Goal: Task Accomplishment & Management: Use online tool/utility

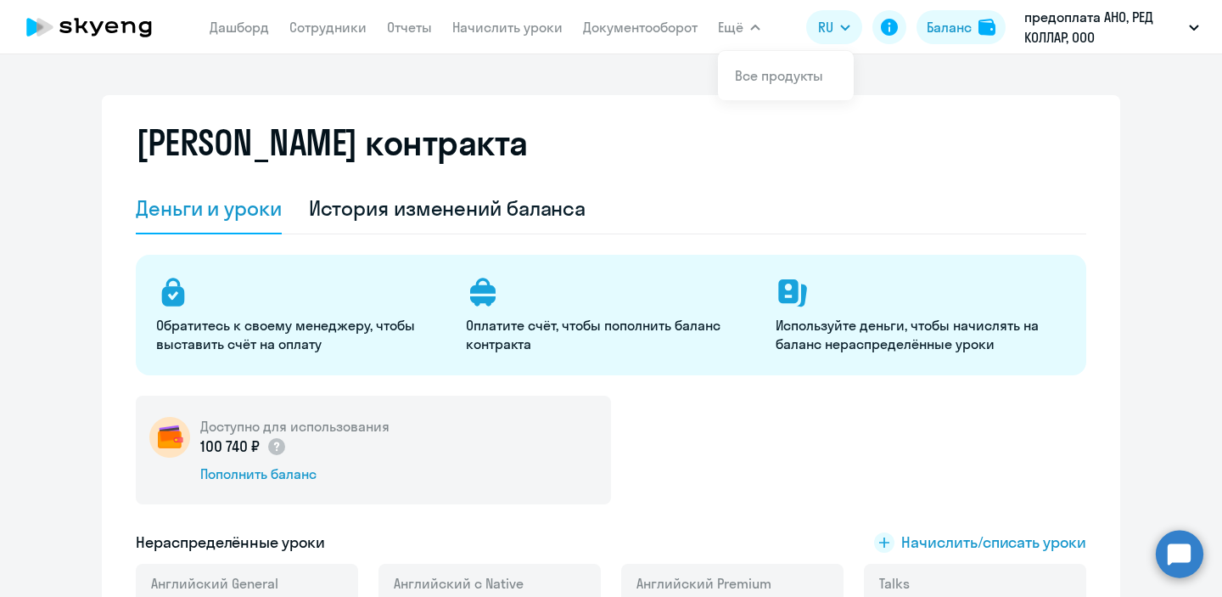
select select "english_adult_not_native_speaker"
click at [510, 37] on nav "[PERSON_NAME] Отчеты Начислить уроки Документооборот" at bounding box center [454, 27] width 488 height 34
click at [513, 20] on link "Начислить уроки" at bounding box center [507, 27] width 110 height 17
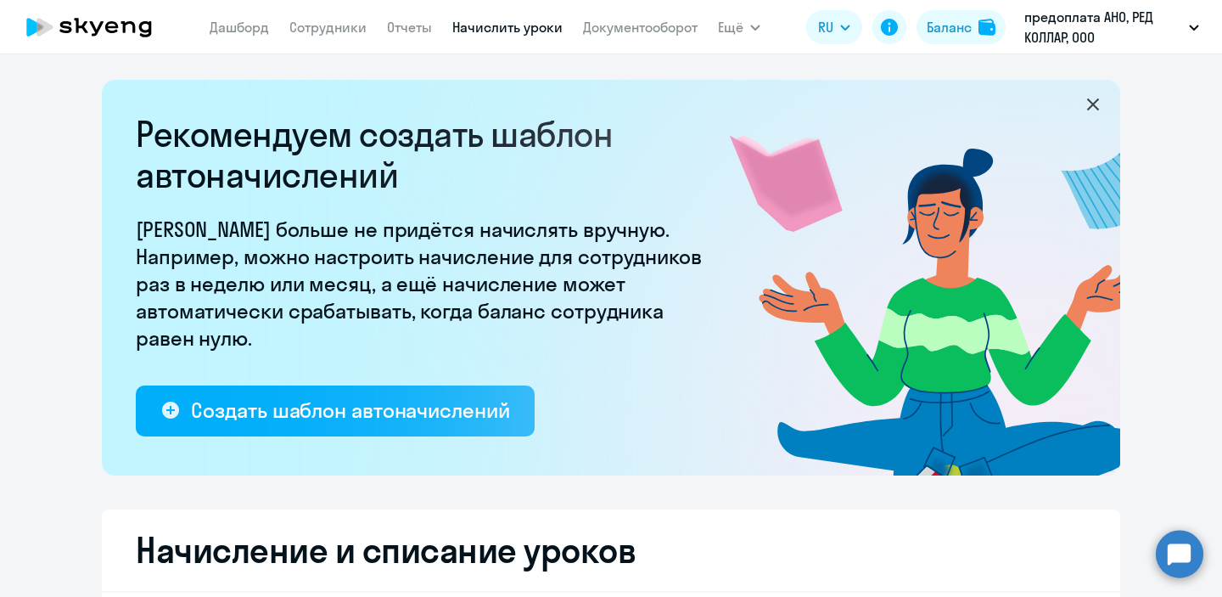
select select "10"
click at [933, 31] on div "Баланс" at bounding box center [949, 27] width 45 height 20
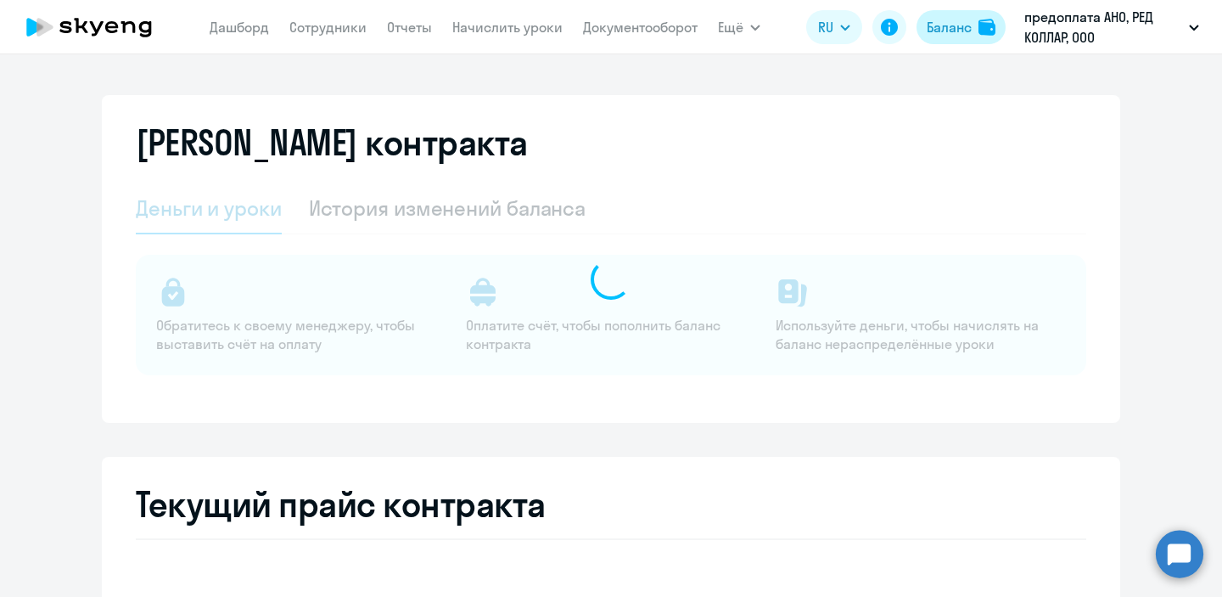
select select "english_adult_not_native_speaker"
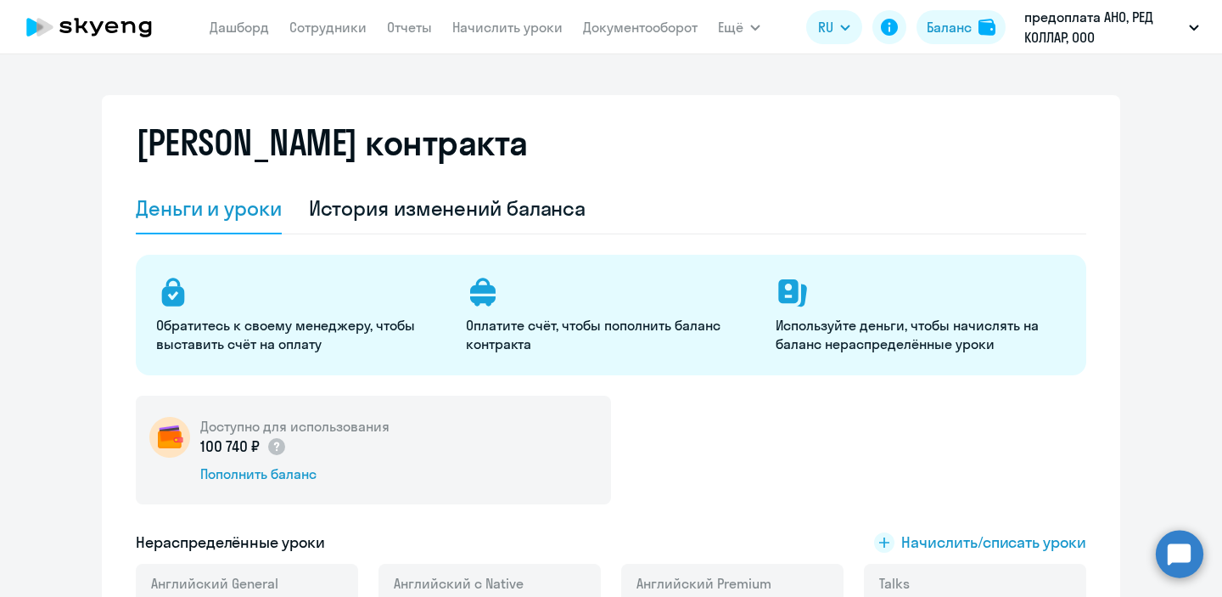
scroll to position [154, 0]
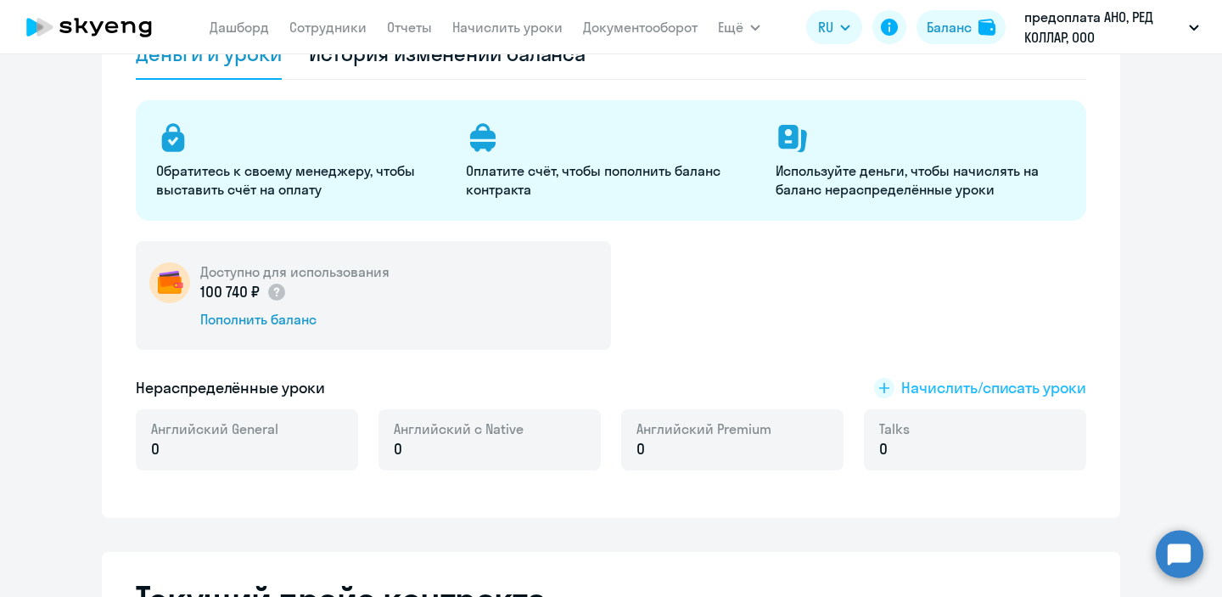
click at [913, 392] on span "Начислить/списать уроки" at bounding box center [993, 388] width 185 height 22
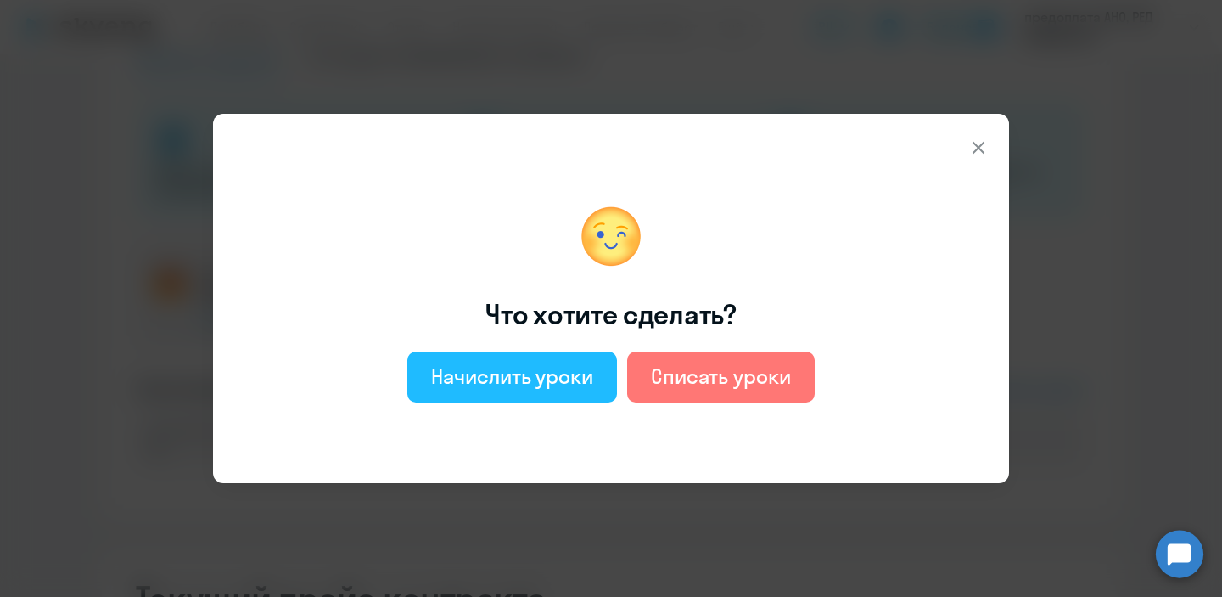
click at [584, 394] on button "Начислить уроки" at bounding box center [512, 376] width 210 height 51
select select "english_adult_not_native_speaker"
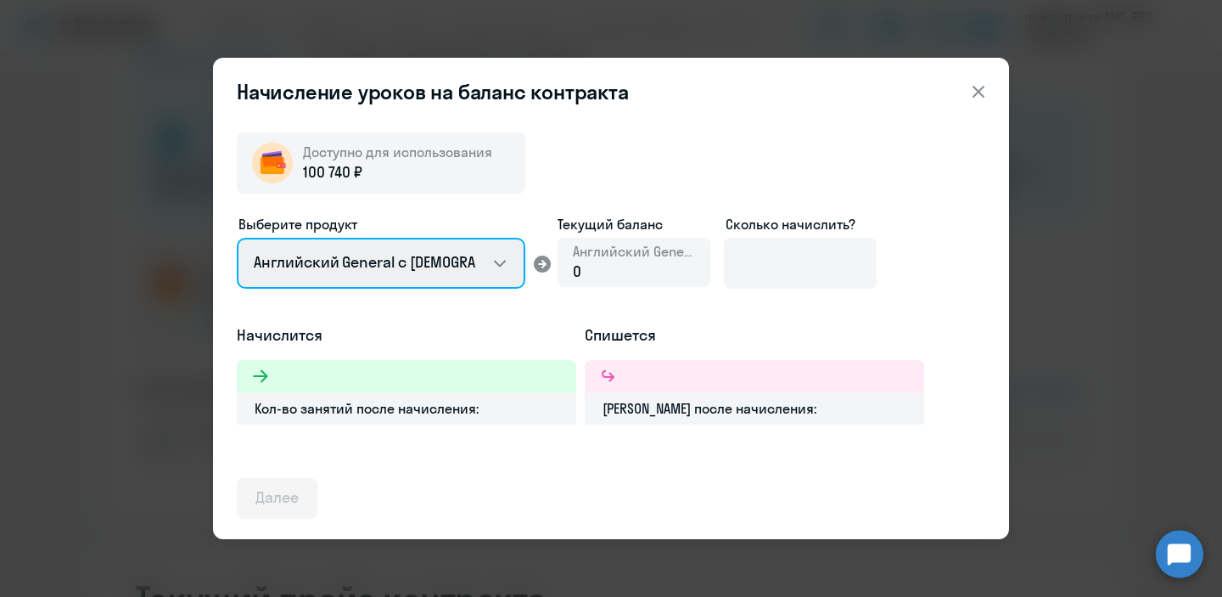
click at [496, 256] on select "Английский General с [DEMOGRAPHIC_DATA] преподавателем Английский General с [DE…" at bounding box center [381, 263] width 288 height 51
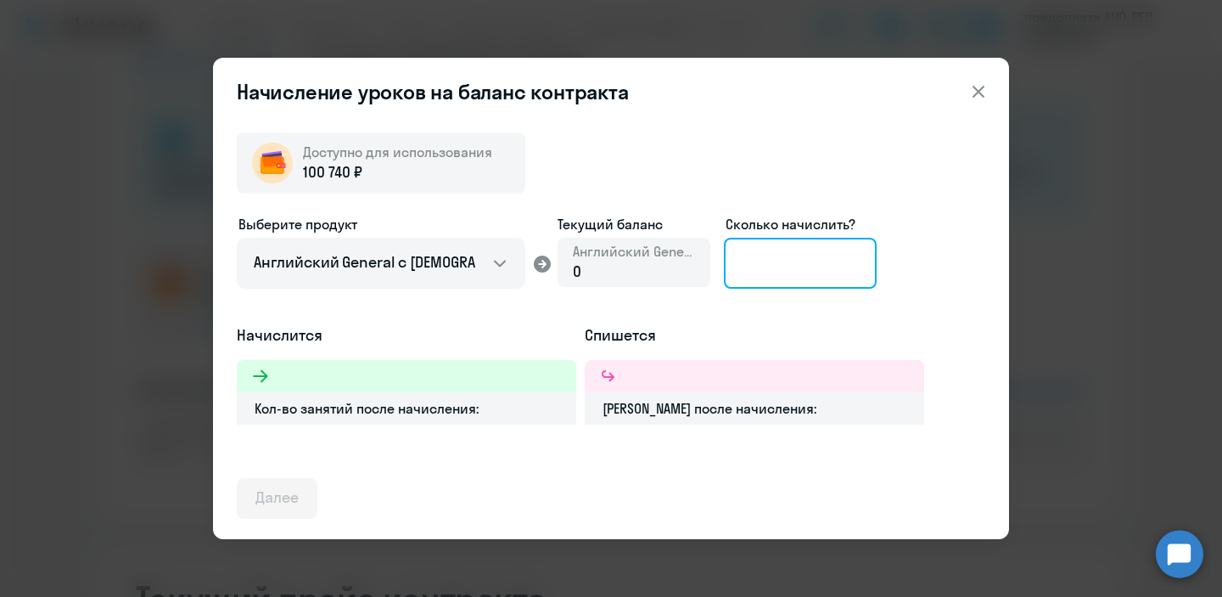
click at [811, 261] on input at bounding box center [800, 263] width 153 height 51
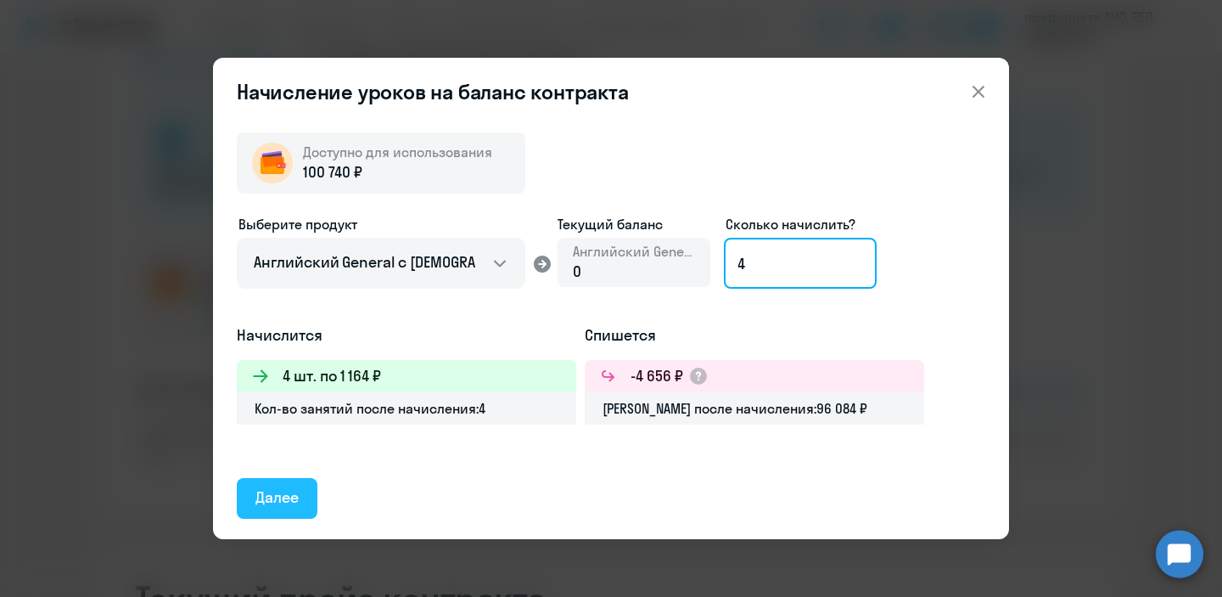
type input "4"
click at [291, 503] on div "Далее" at bounding box center [276, 497] width 43 height 22
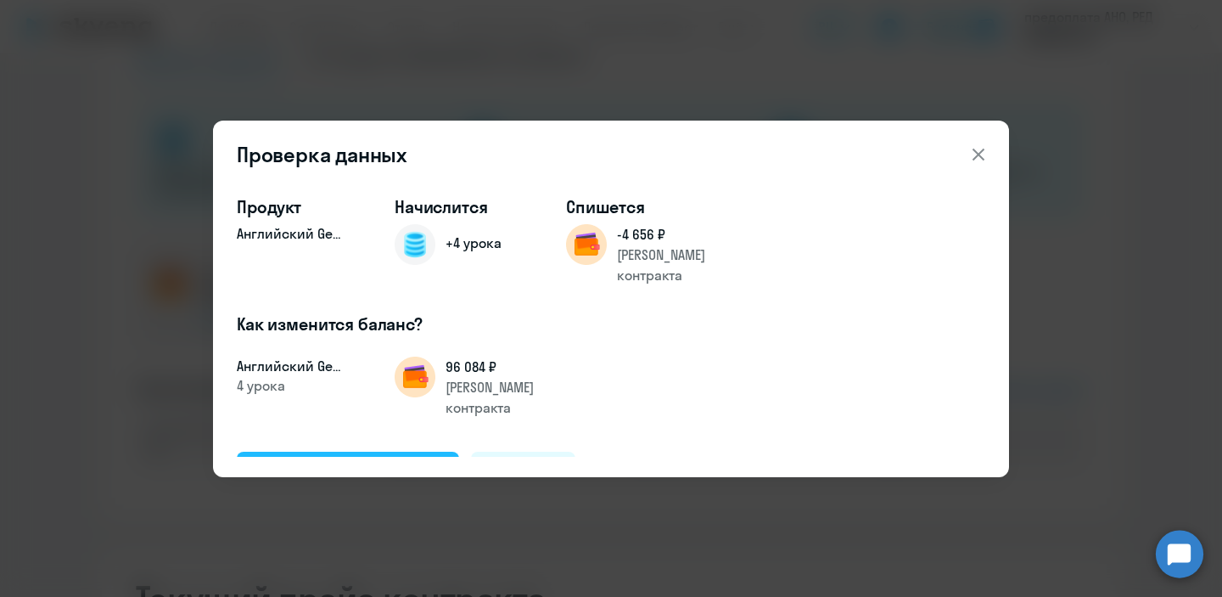
click at [414, 460] on div "Подтвердить и начислить" at bounding box center [347, 471] width 185 height 22
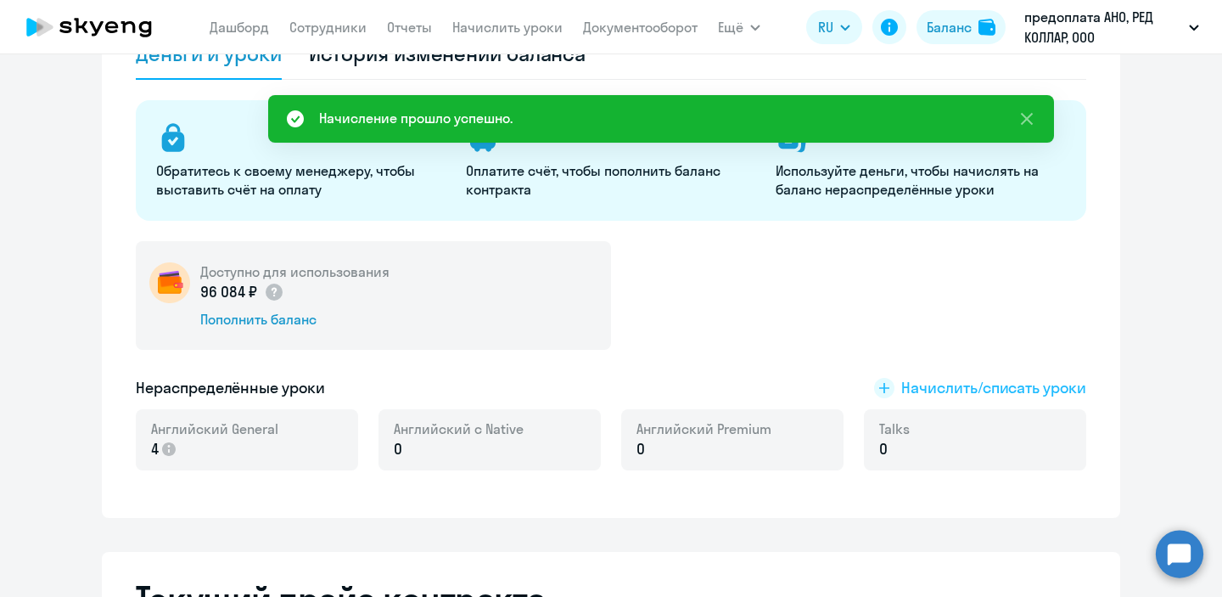
click at [915, 388] on span "Начислить/списать уроки" at bounding box center [993, 388] width 185 height 22
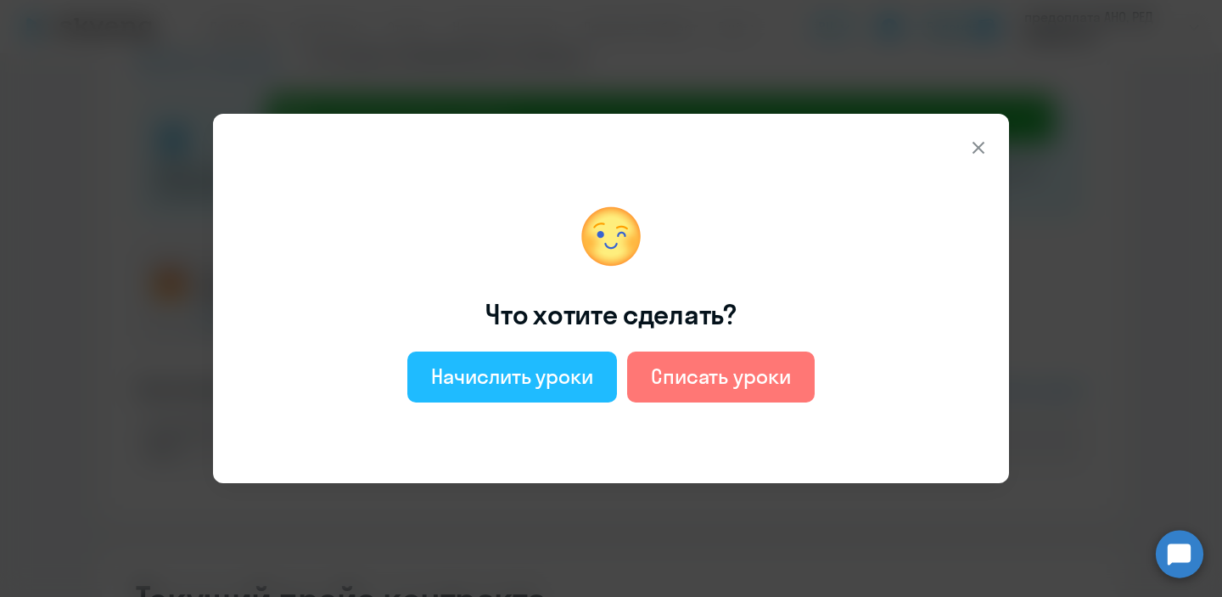
click at [567, 380] on div "Начислить уроки" at bounding box center [512, 375] width 162 height 27
select select "english_adult_not_native_speaker"
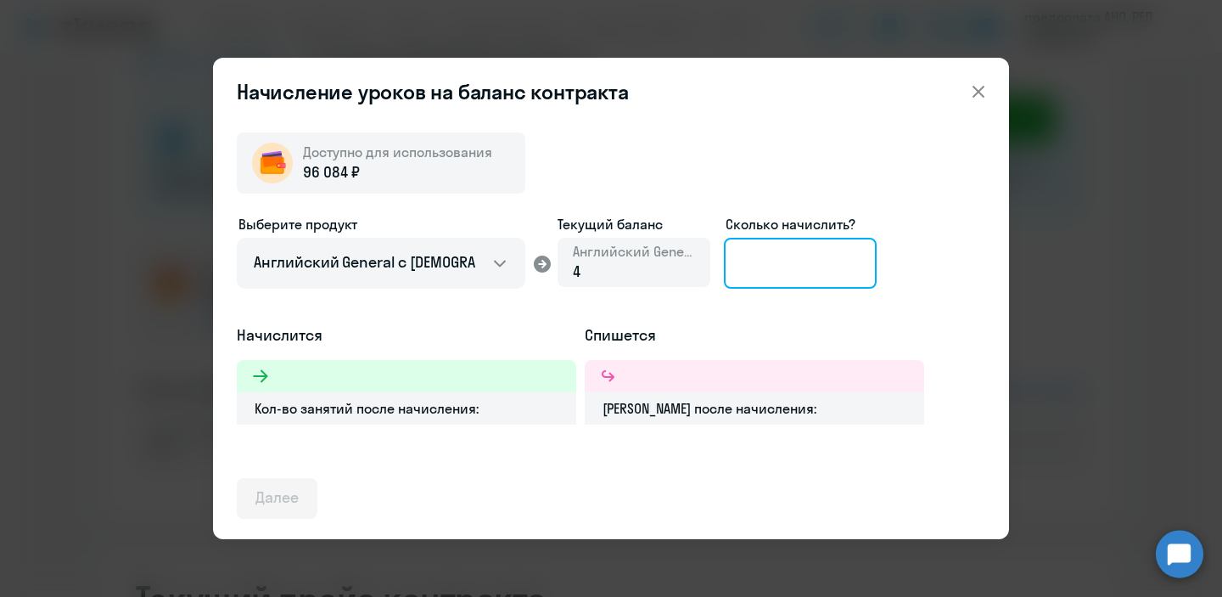
click at [787, 257] on input at bounding box center [800, 263] width 153 height 51
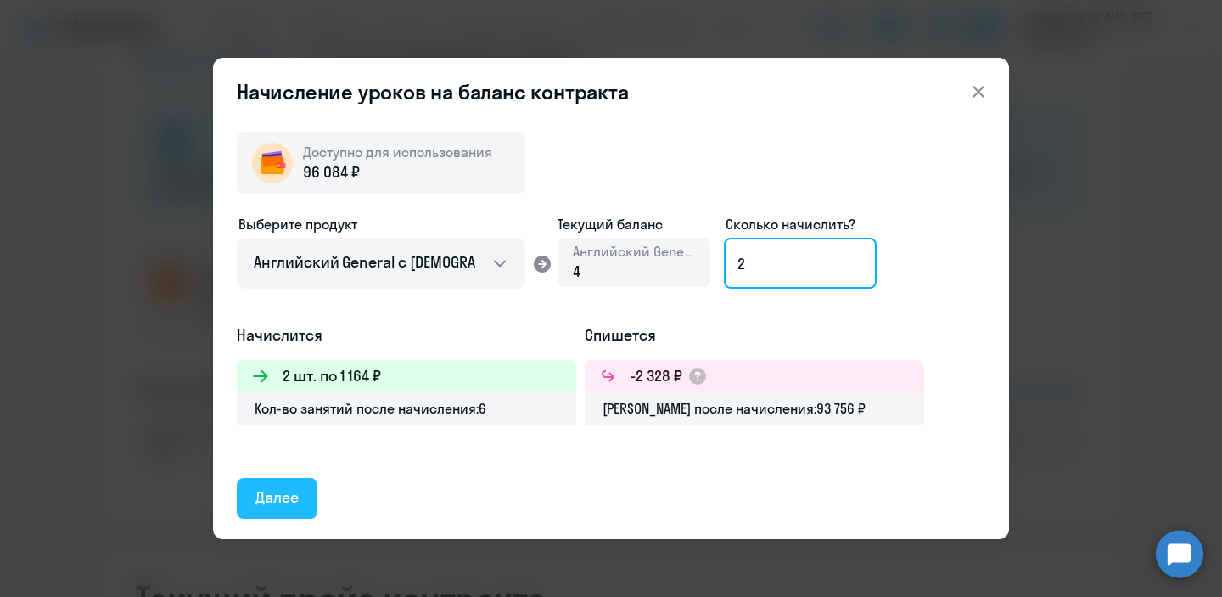
type input "2"
click at [288, 505] on div "Далее" at bounding box center [276, 497] width 43 height 22
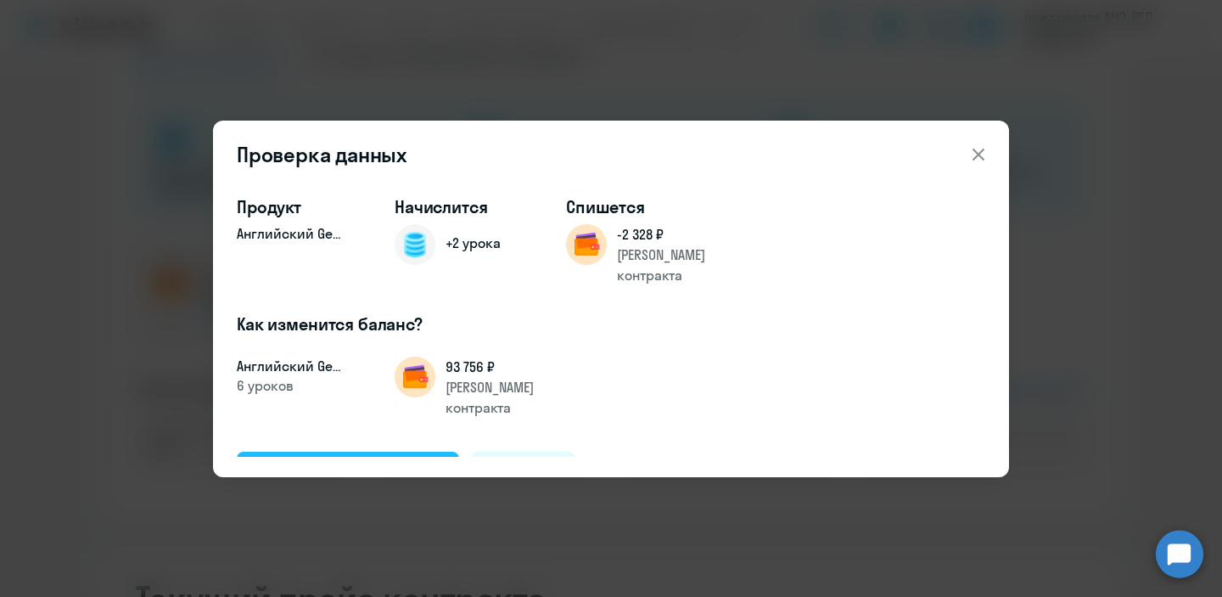
click at [388, 460] on div "Подтвердить и начислить" at bounding box center [347, 471] width 185 height 22
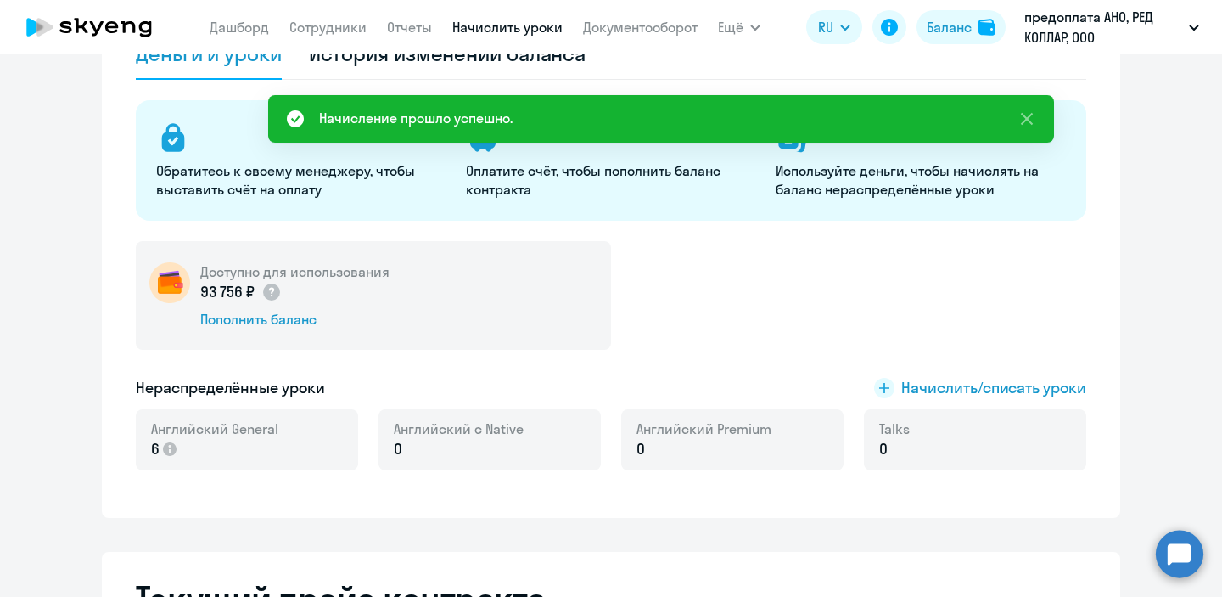
click at [487, 20] on link "Начислить уроки" at bounding box center [507, 27] width 110 height 17
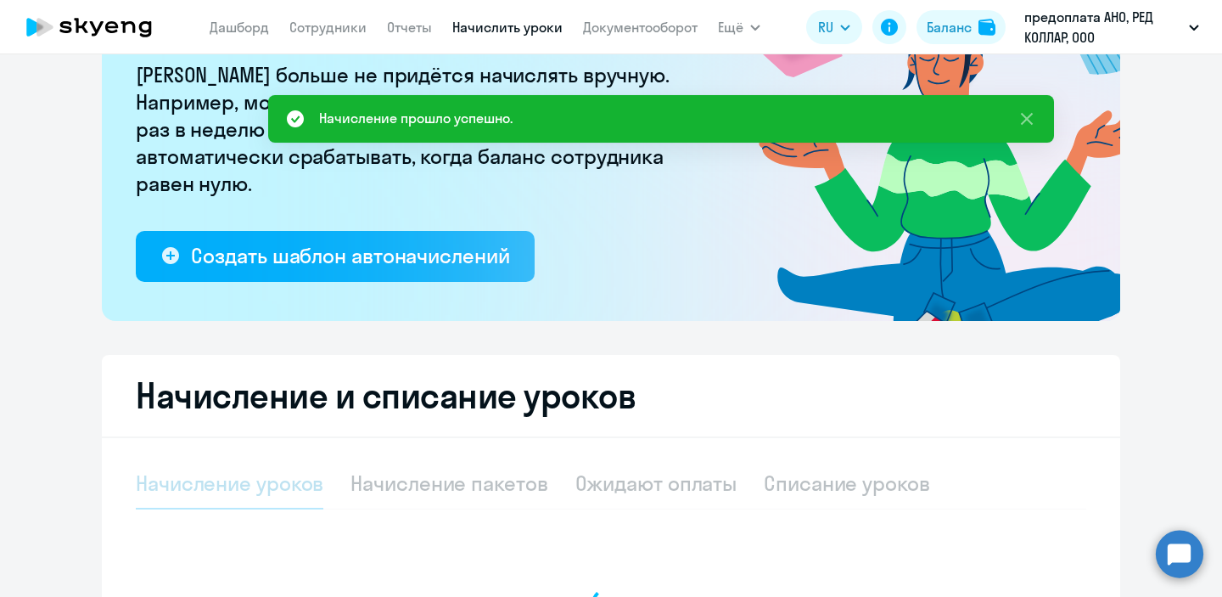
select select "10"
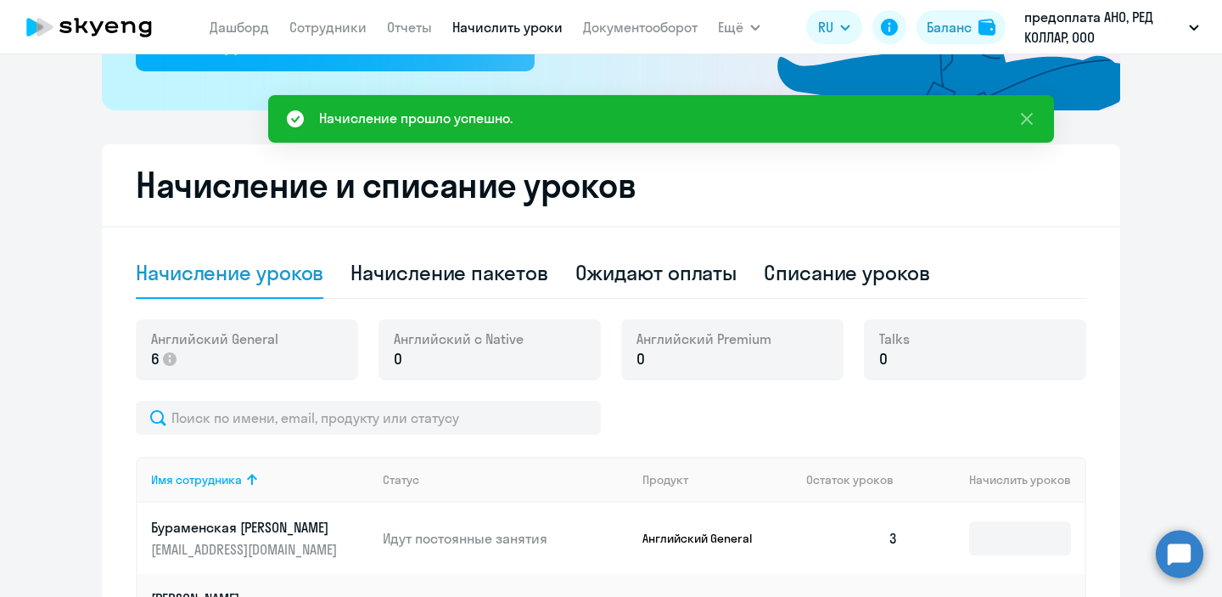
scroll to position [383, 0]
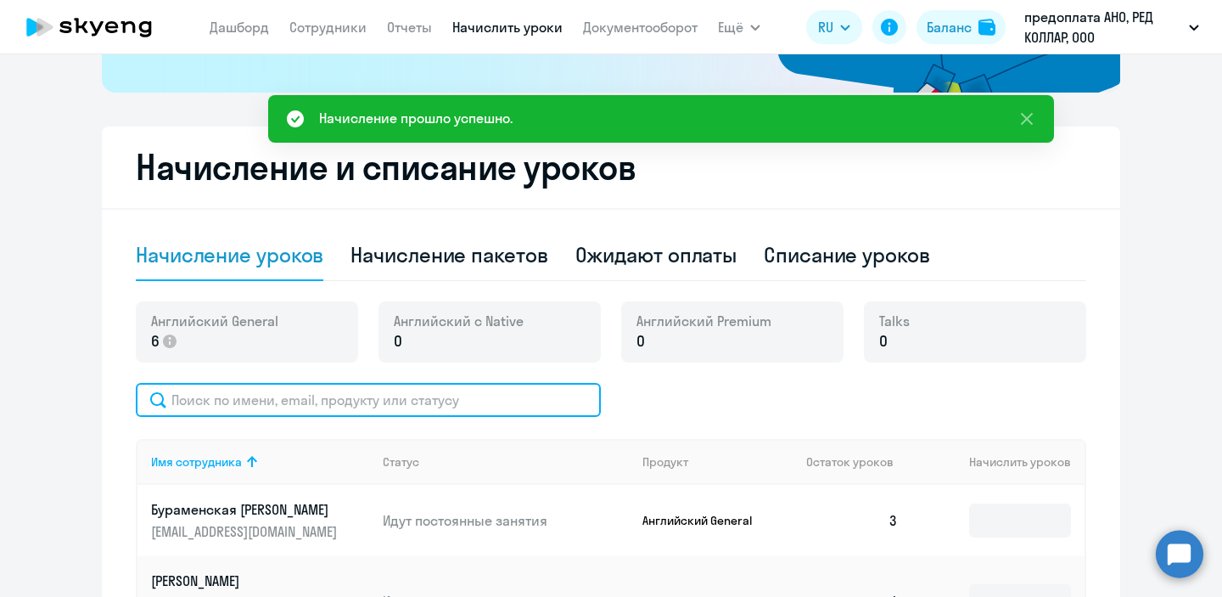
click at [447, 406] on input "text" at bounding box center [368, 400] width 465 height 34
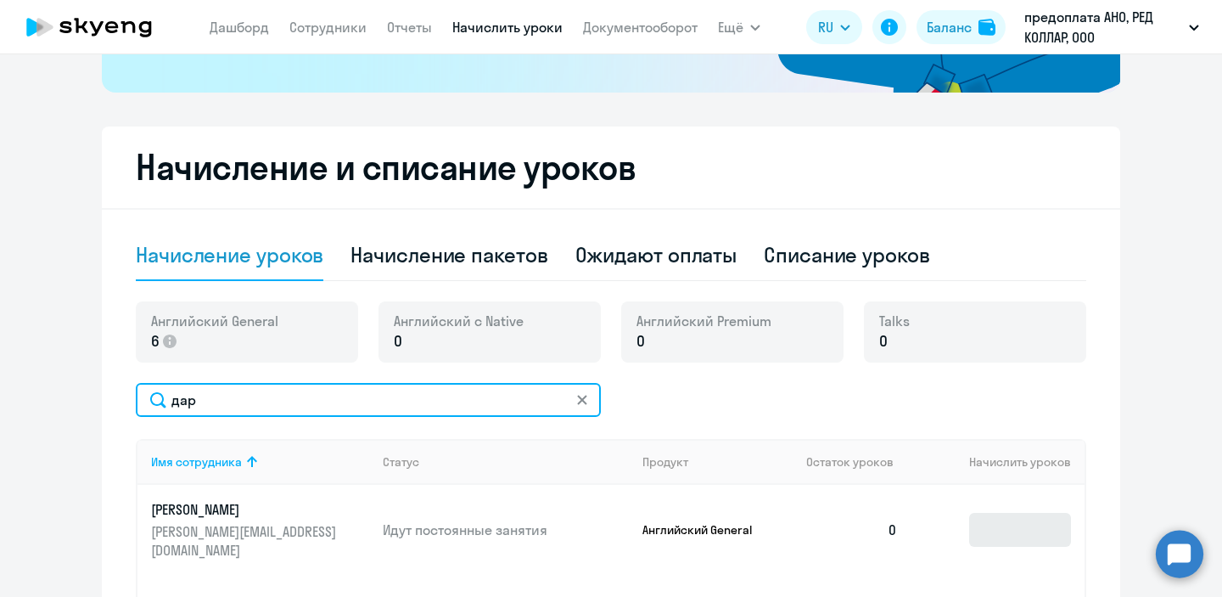
type input "дар"
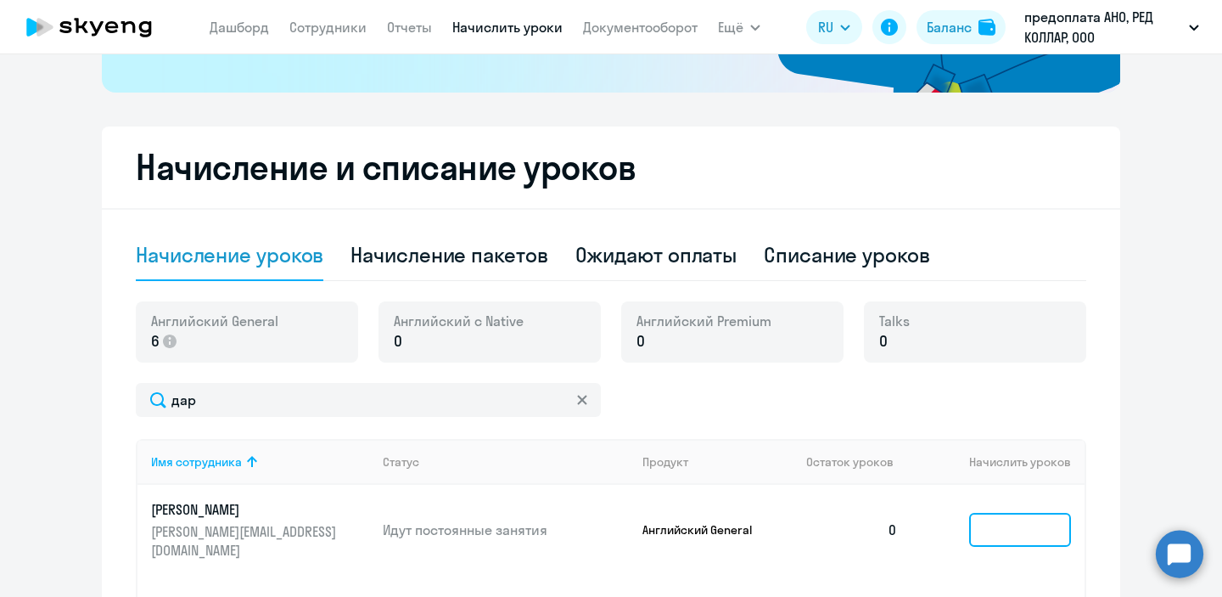
click at [1000, 520] on input at bounding box center [1020, 530] width 102 height 34
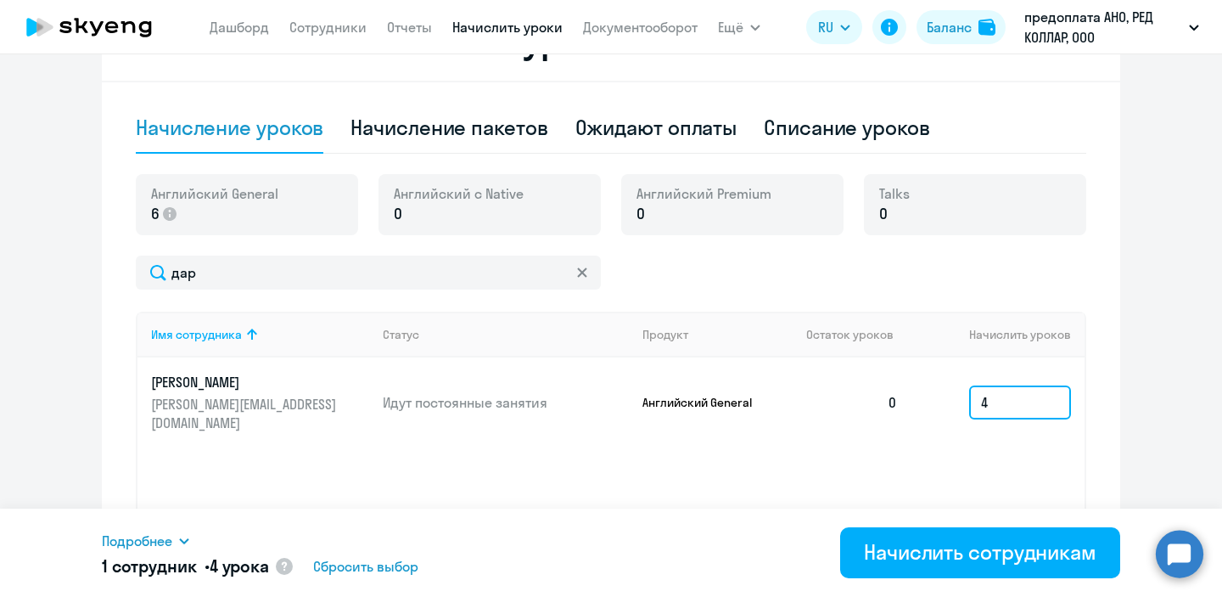
scroll to position [511, 0]
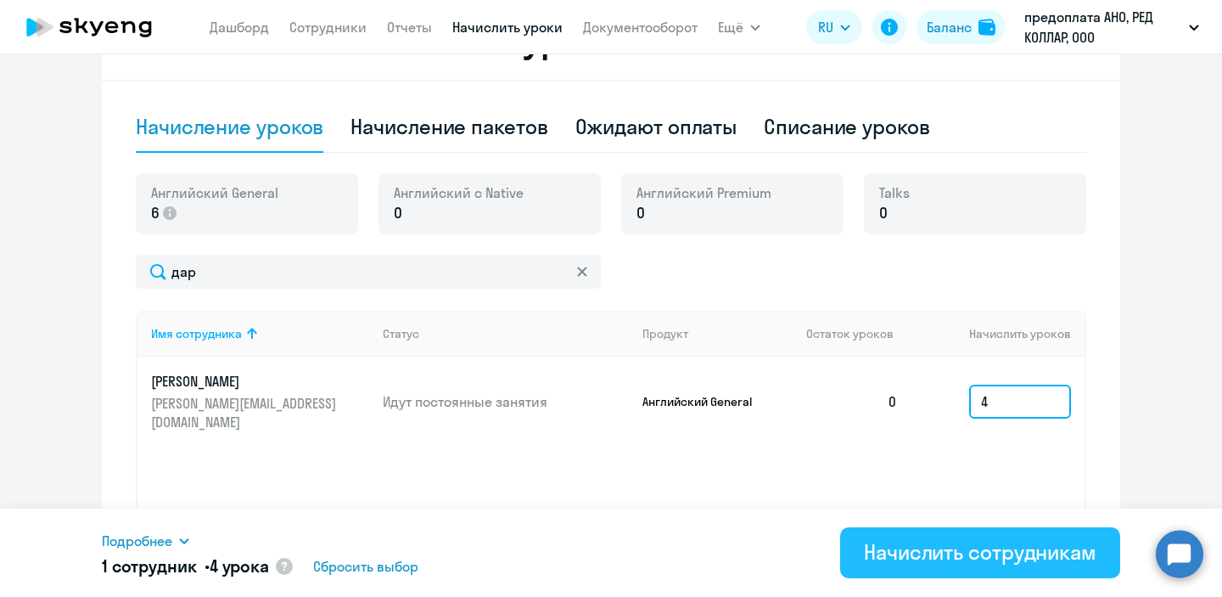
type input "4"
click at [932, 550] on div "Начислить сотрудникам" at bounding box center [980, 551] width 232 height 27
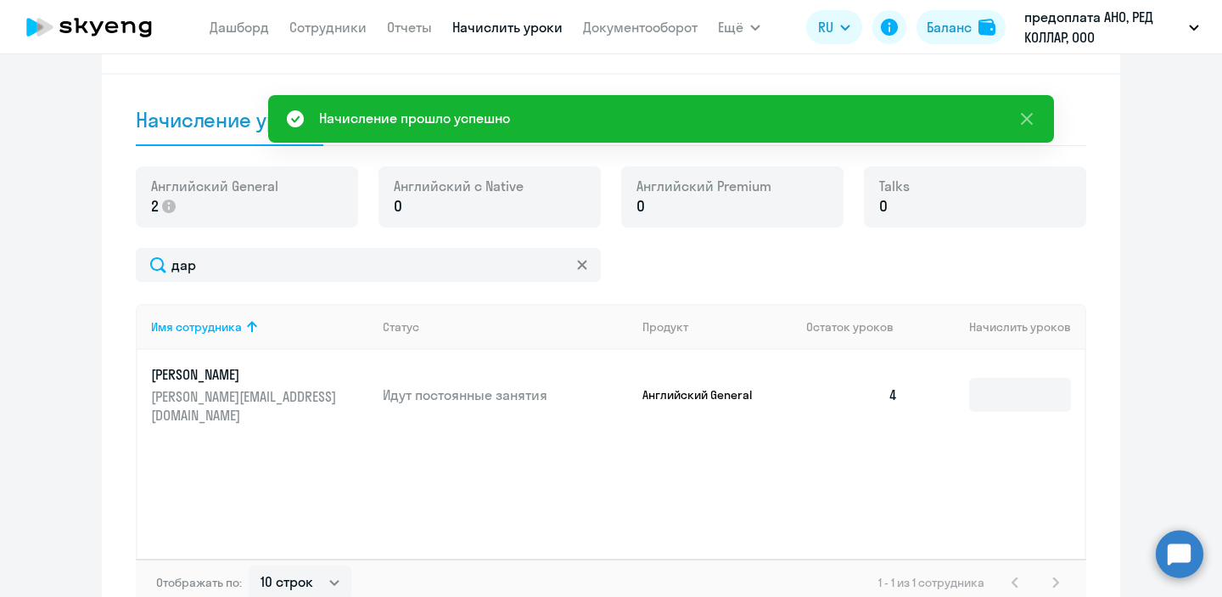
scroll to position [535, 0]
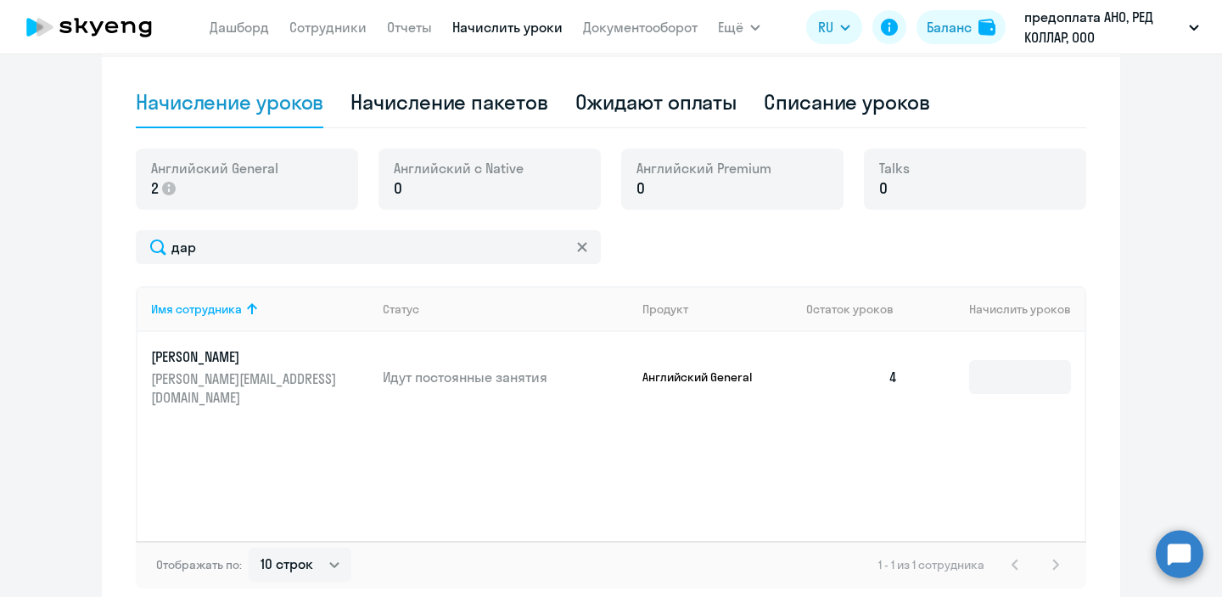
click at [581, 243] on icon at bounding box center [582, 247] width 10 height 10
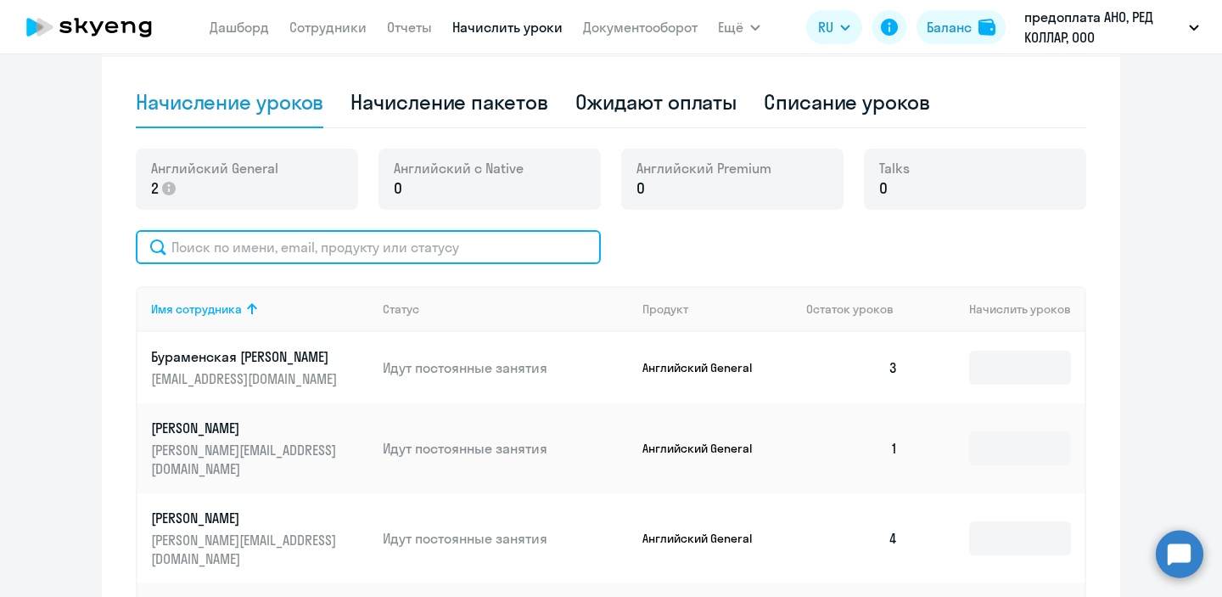
click at [509, 244] on input "text" at bounding box center [368, 247] width 465 height 34
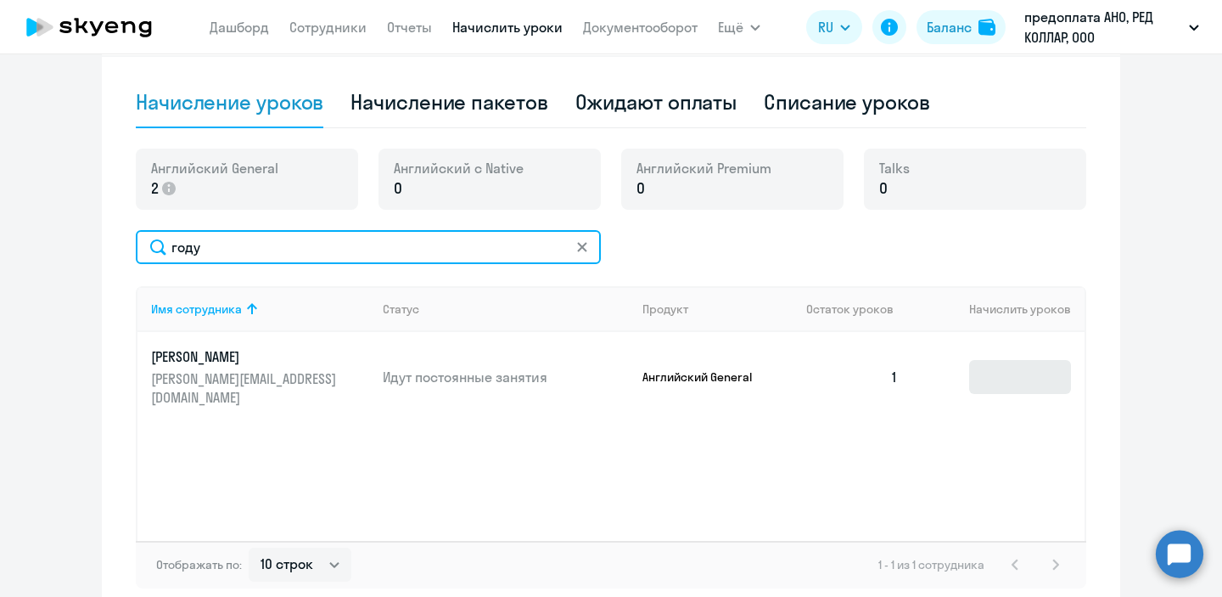
type input "году"
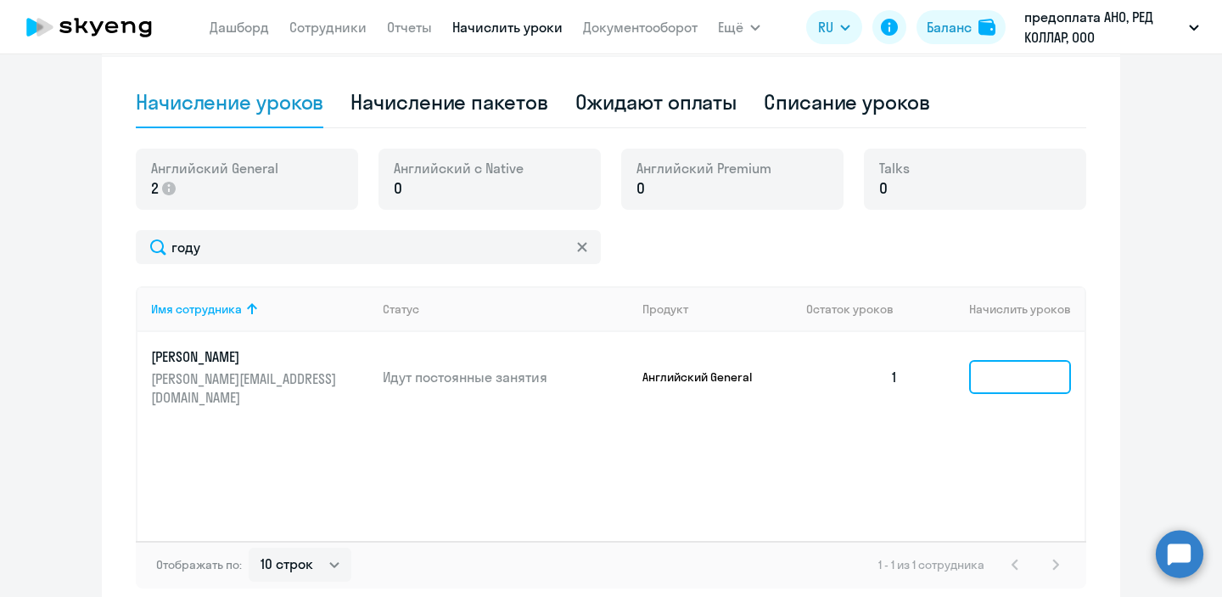
click at [1007, 374] on input at bounding box center [1020, 377] width 102 height 34
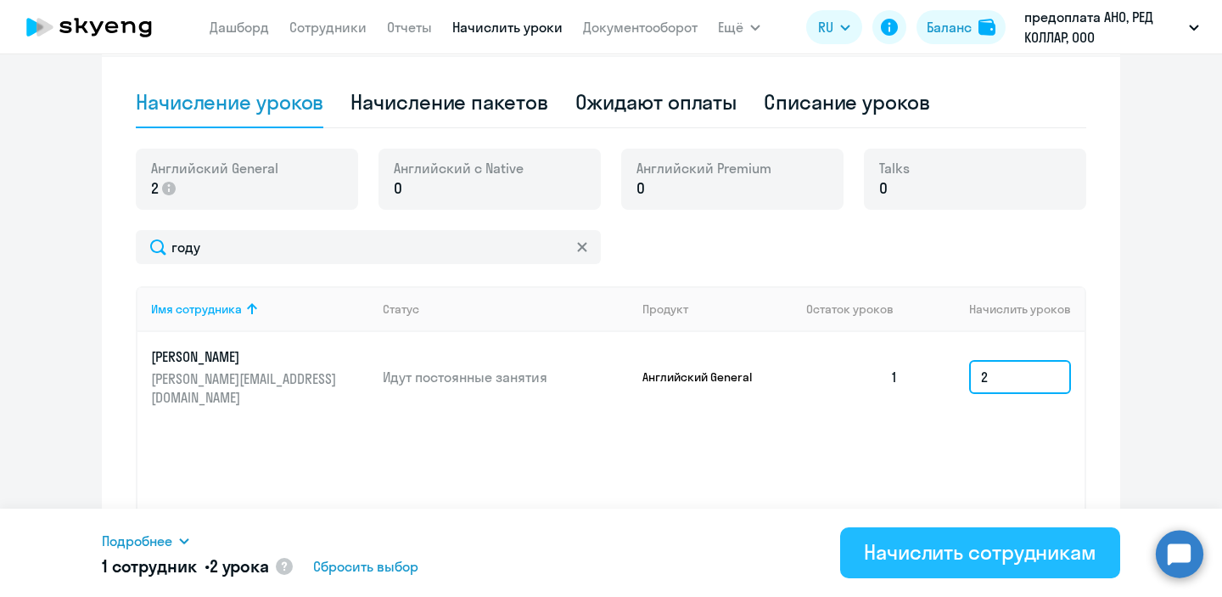
type input "2"
click at [925, 553] on div "Начислить сотрудникам" at bounding box center [980, 551] width 232 height 27
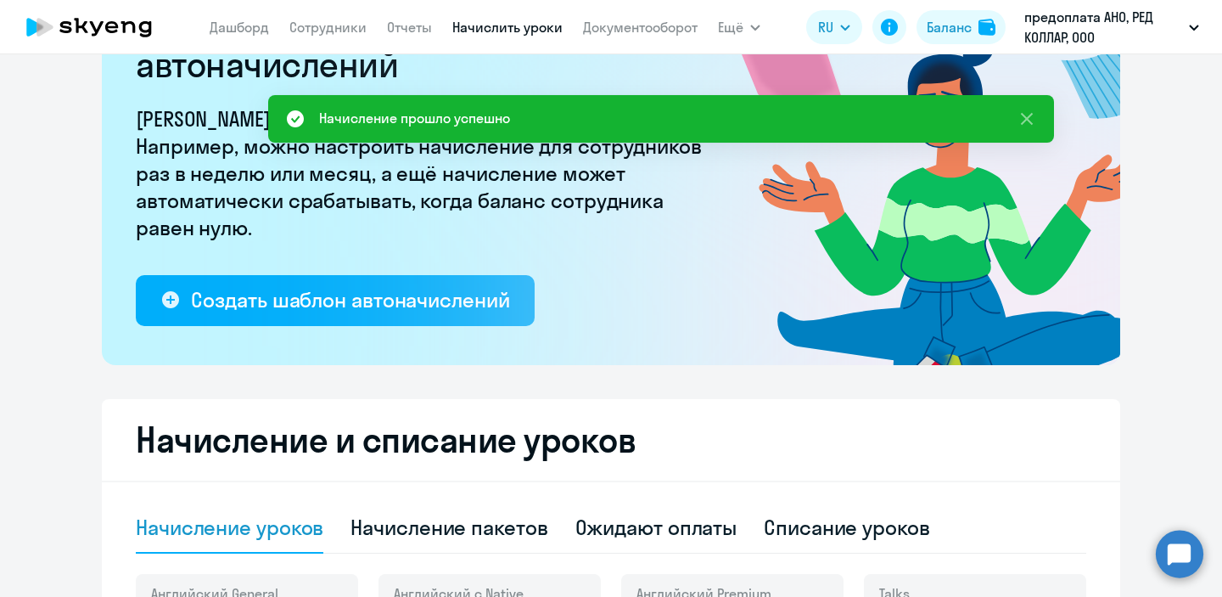
scroll to position [104, 0]
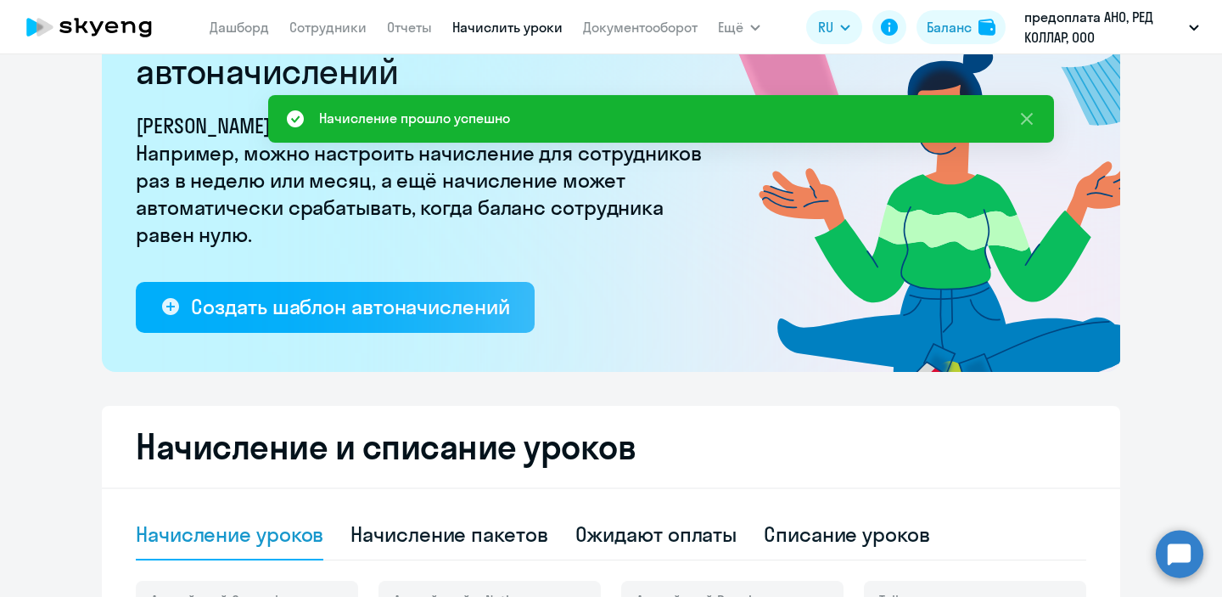
click at [102, 23] on icon at bounding box center [97, 28] width 14 height 14
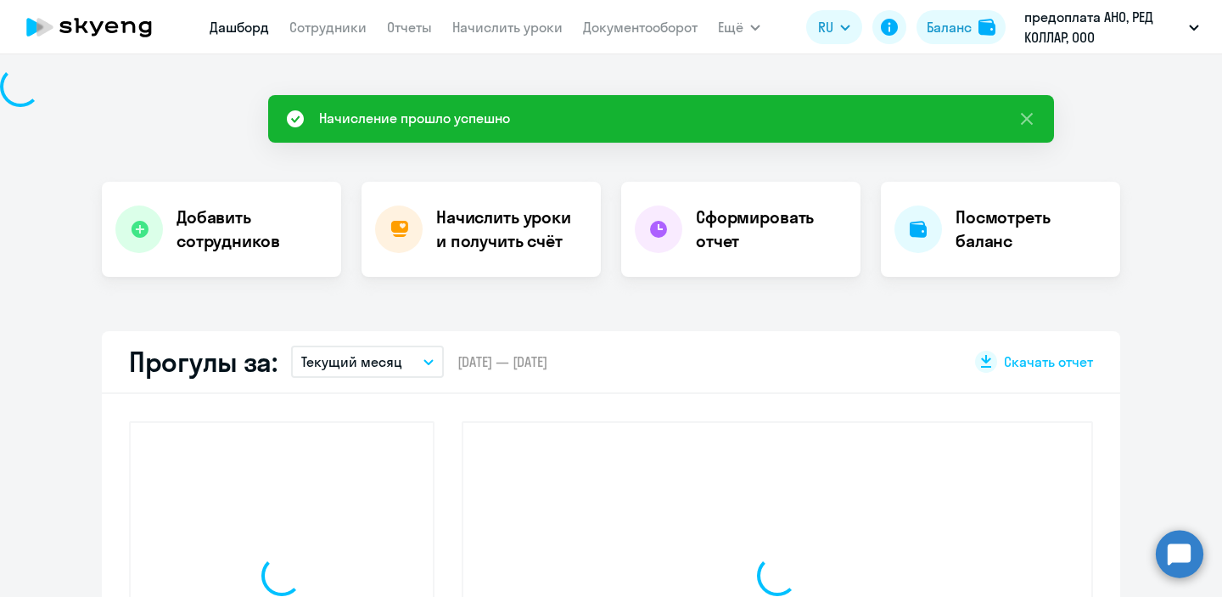
scroll to position [222, 0]
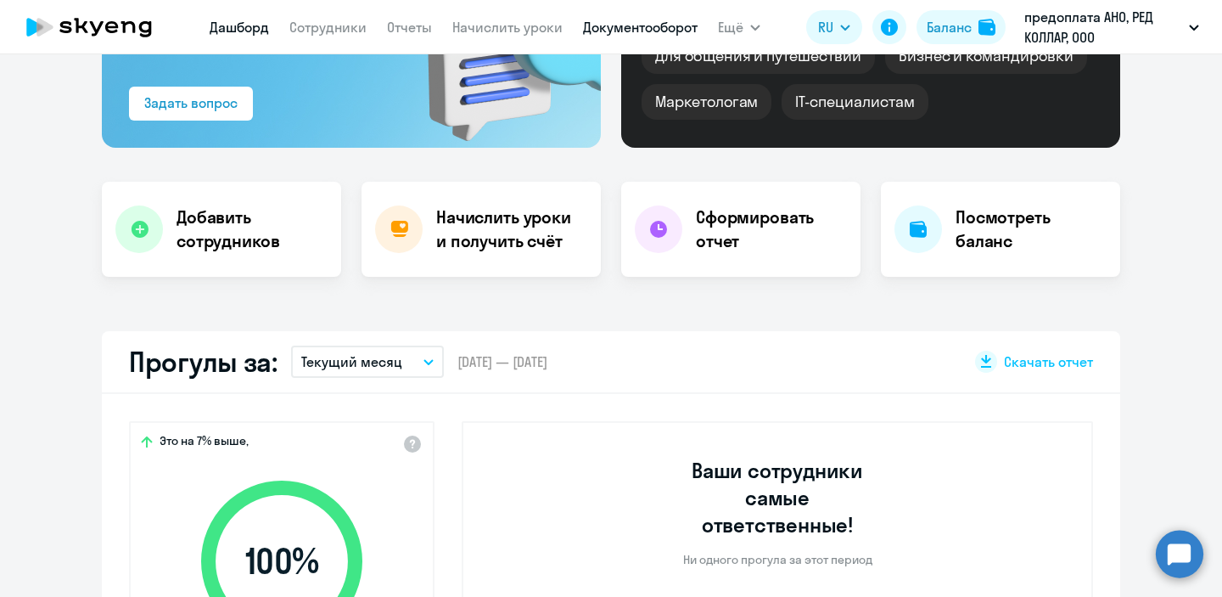
select select "30"
